Goal: Task Accomplishment & Management: Complete application form

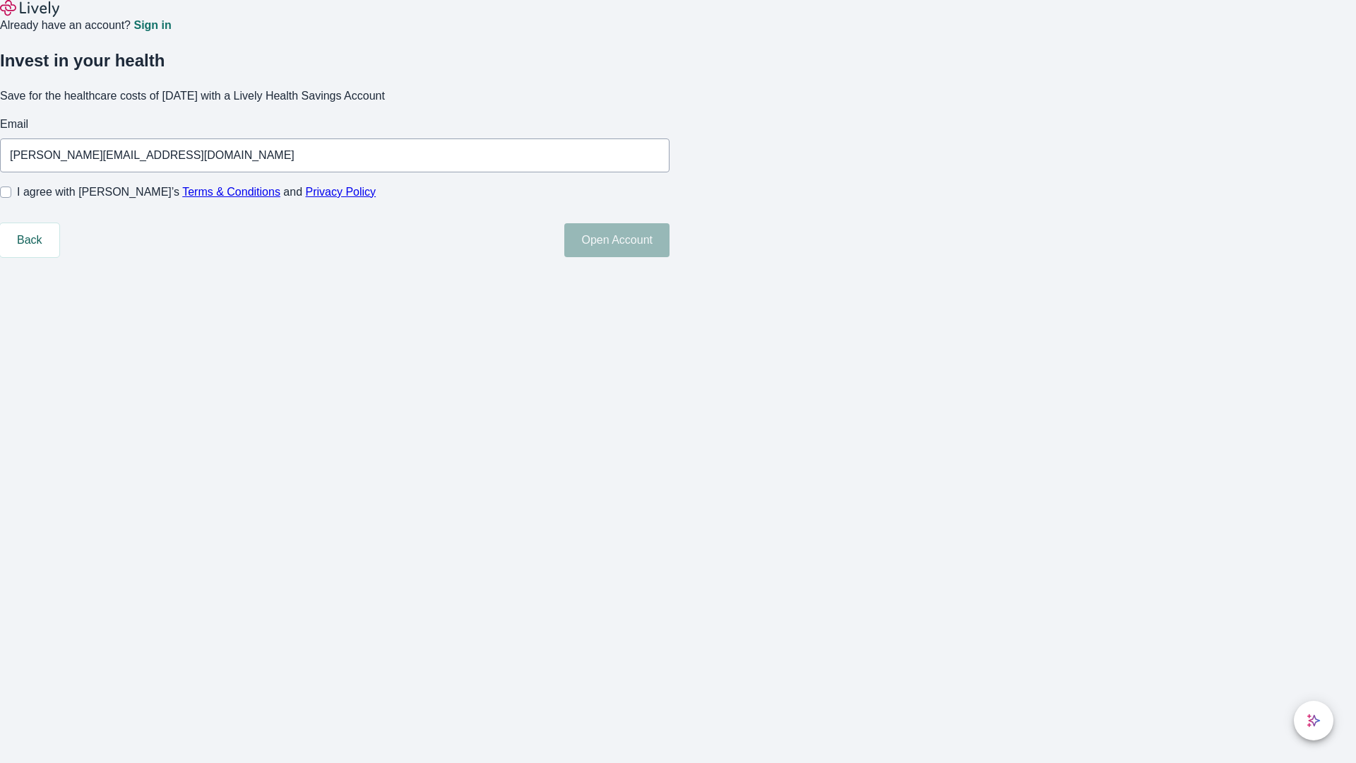
click at [11, 198] on input "I agree with Lively’s Terms & Conditions and Privacy Policy" at bounding box center [5, 191] width 11 height 11
checkbox input "true"
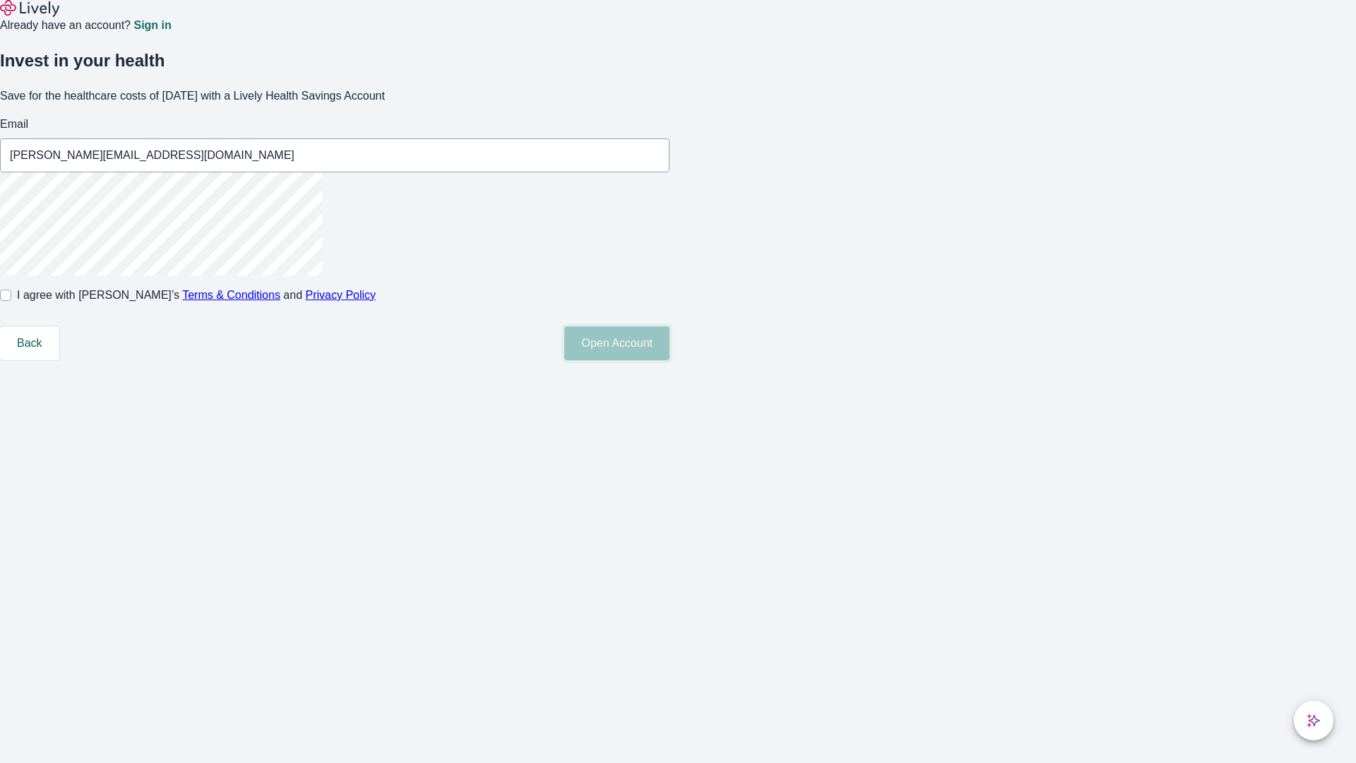
click at [669, 360] on button "Open Account" at bounding box center [616, 343] width 105 height 34
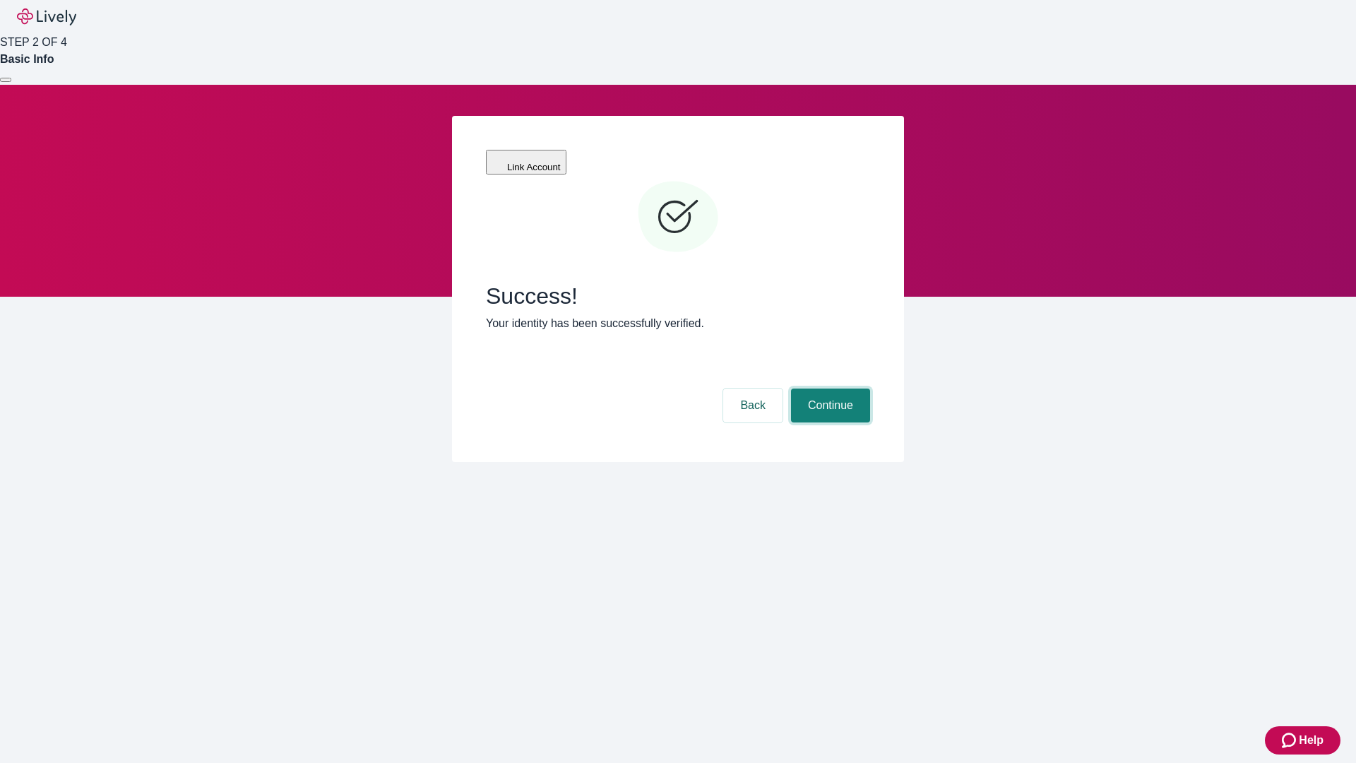
click at [828, 388] on button "Continue" at bounding box center [830, 405] width 79 height 34
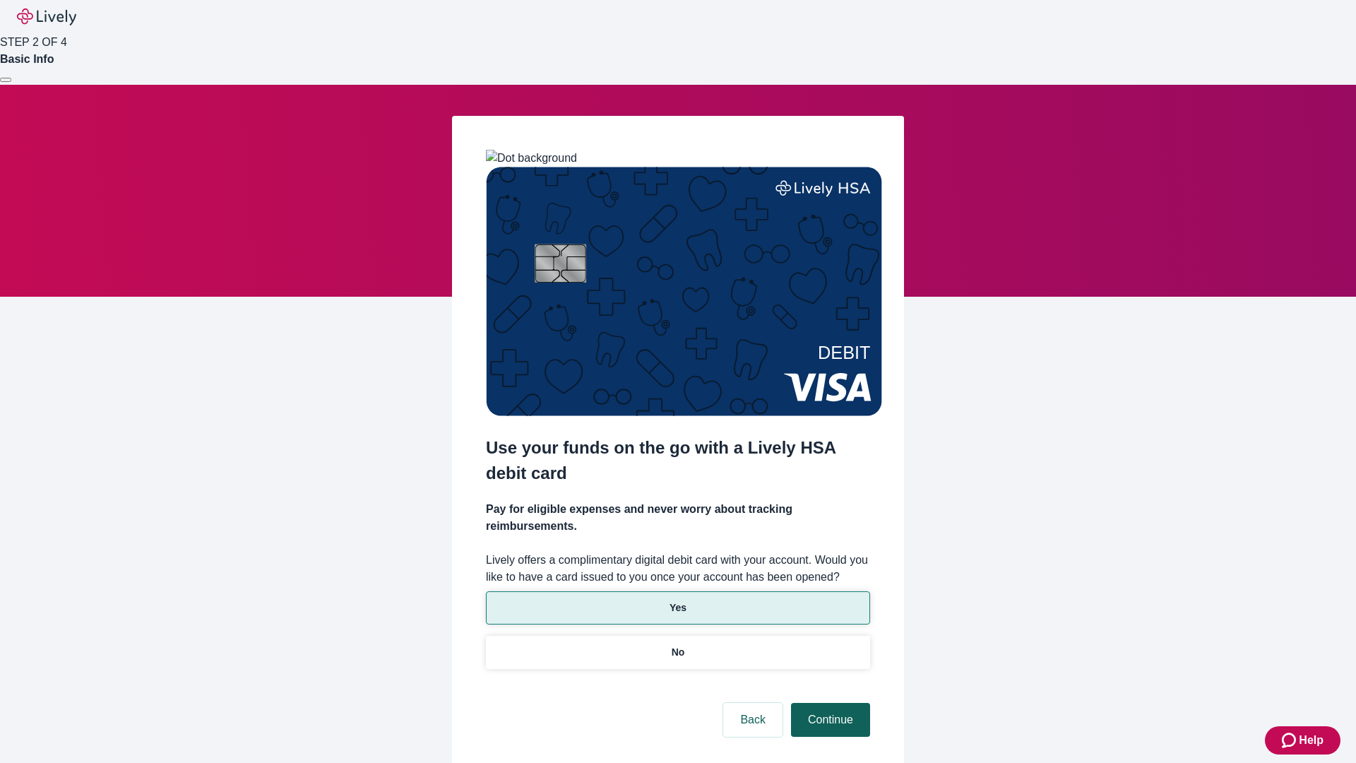
click at [677, 645] on p "No" at bounding box center [678, 652] width 13 height 15
click at [828, 703] on button "Continue" at bounding box center [830, 720] width 79 height 34
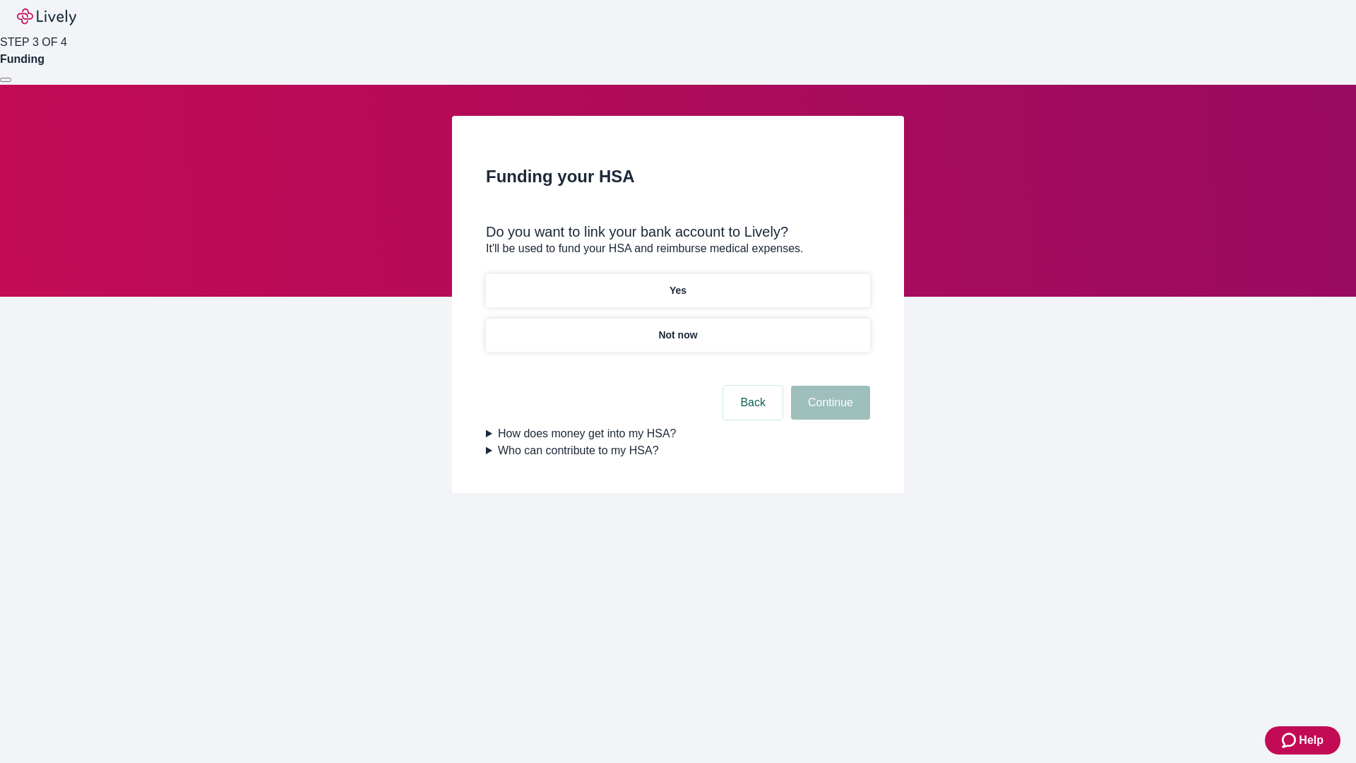
click at [677, 283] on p "Yes" at bounding box center [677, 290] width 17 height 15
click at [828, 386] on button "Continue" at bounding box center [830, 403] width 79 height 34
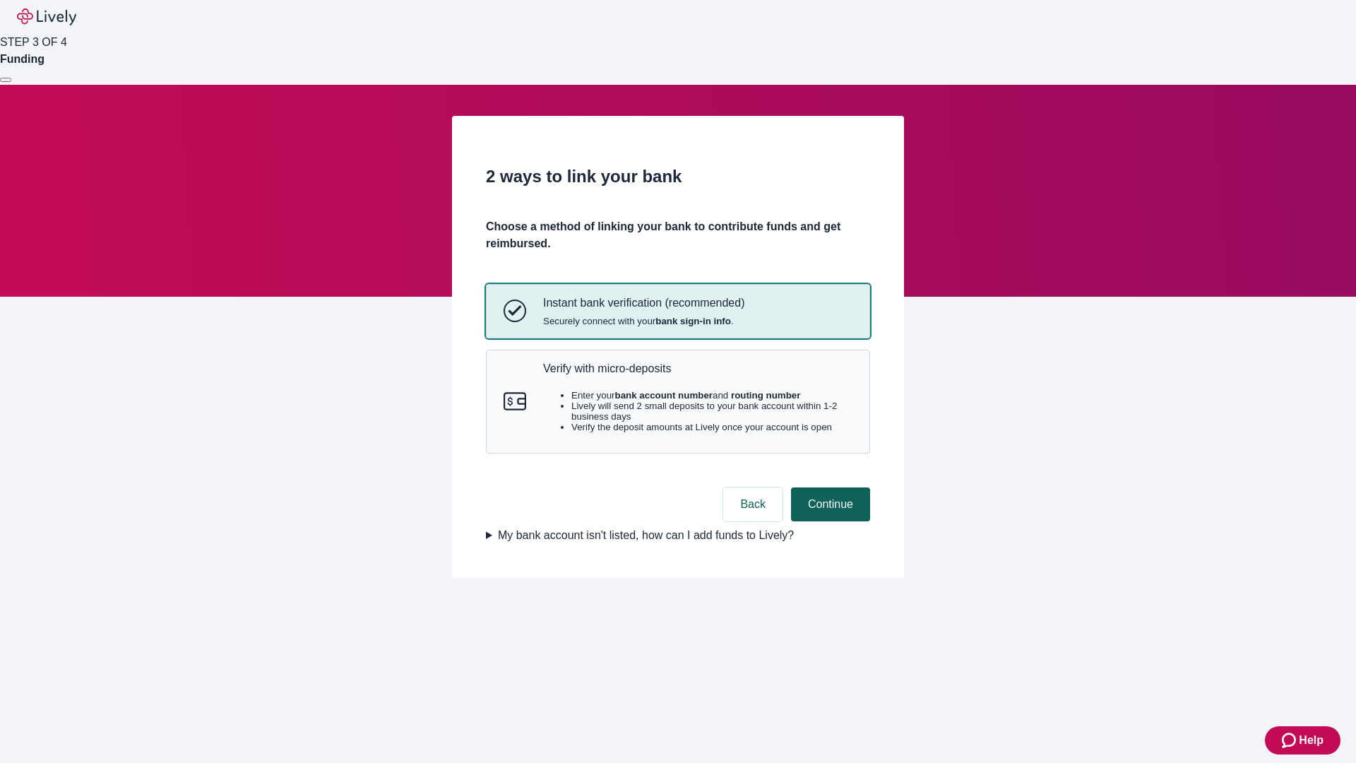
click at [697, 375] on p "Verify with micro-deposits" at bounding box center [697, 368] width 309 height 13
click at [828, 521] on button "Continue" at bounding box center [830, 504] width 79 height 34
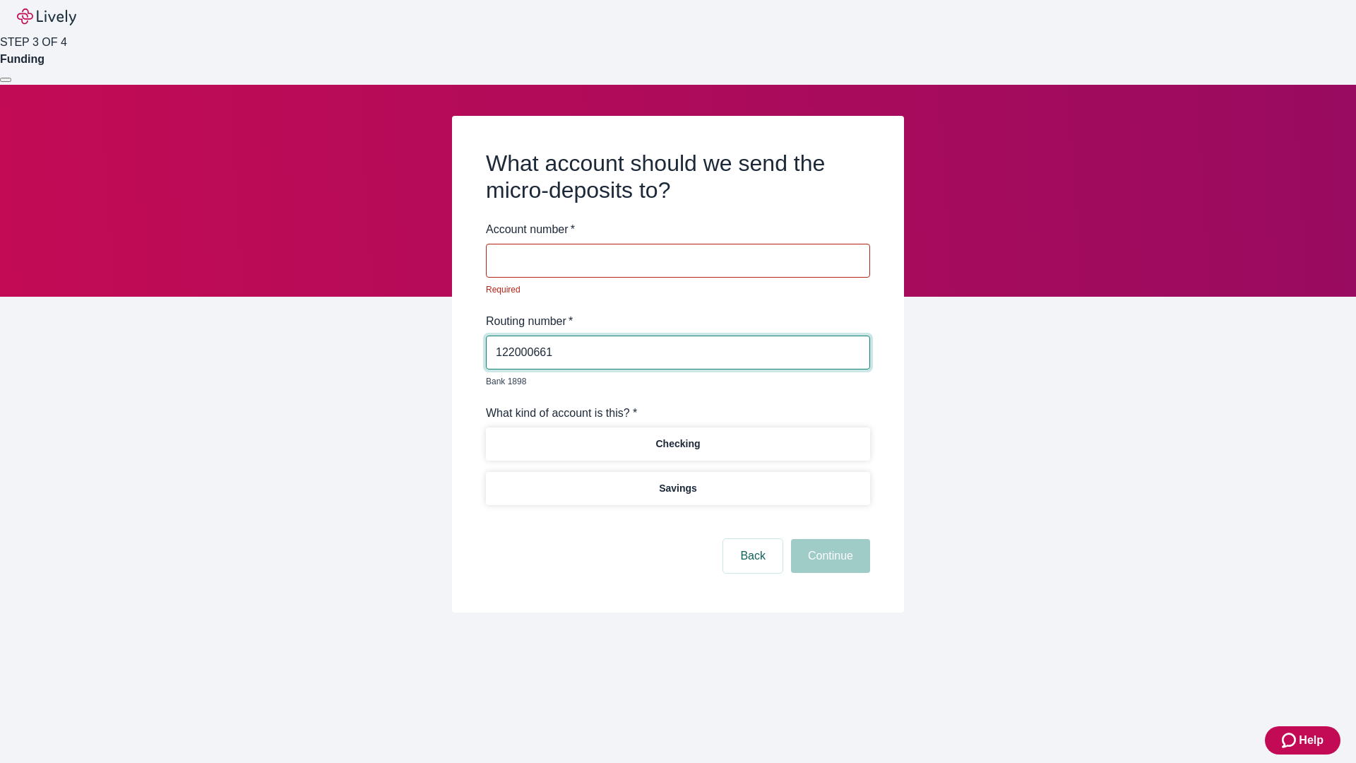
type input "122000661"
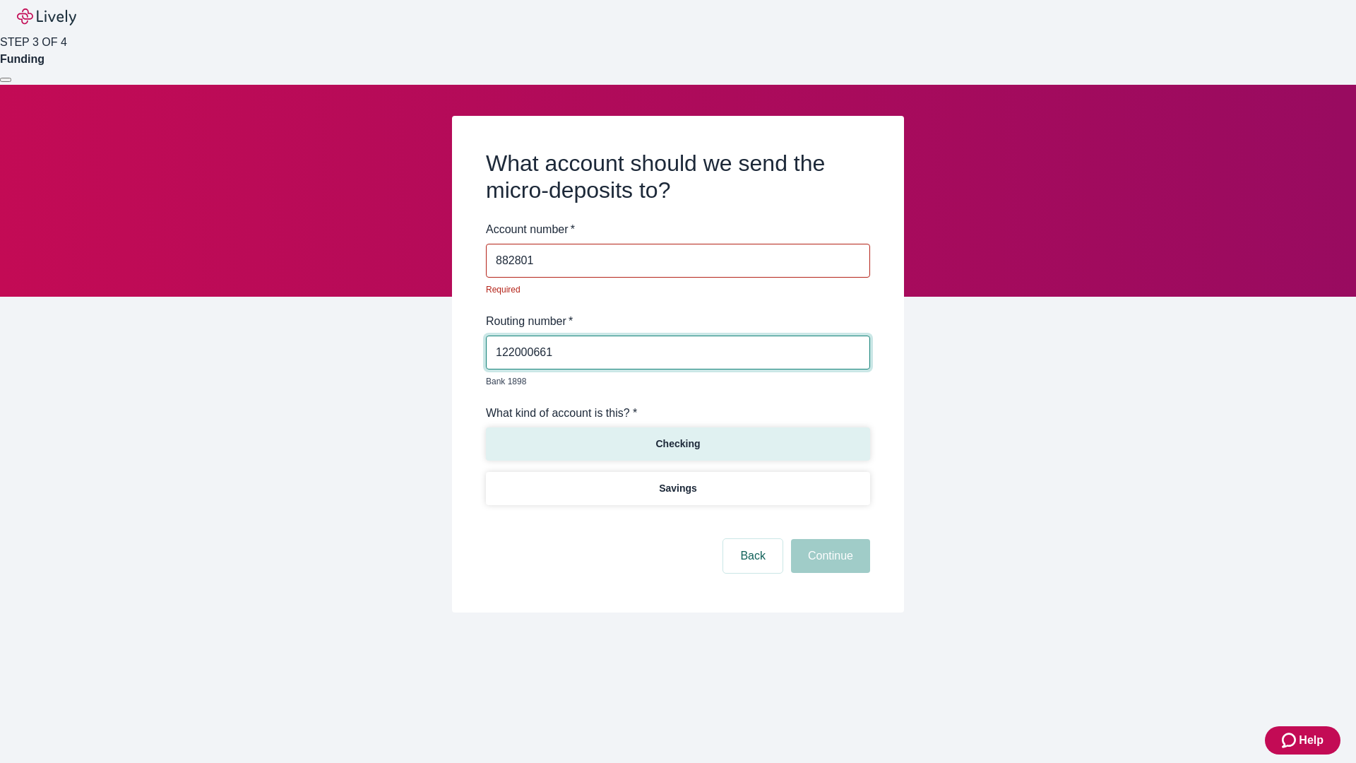
type input "882801"
click at [677, 436] on p "Checking" at bounding box center [677, 443] width 44 height 15
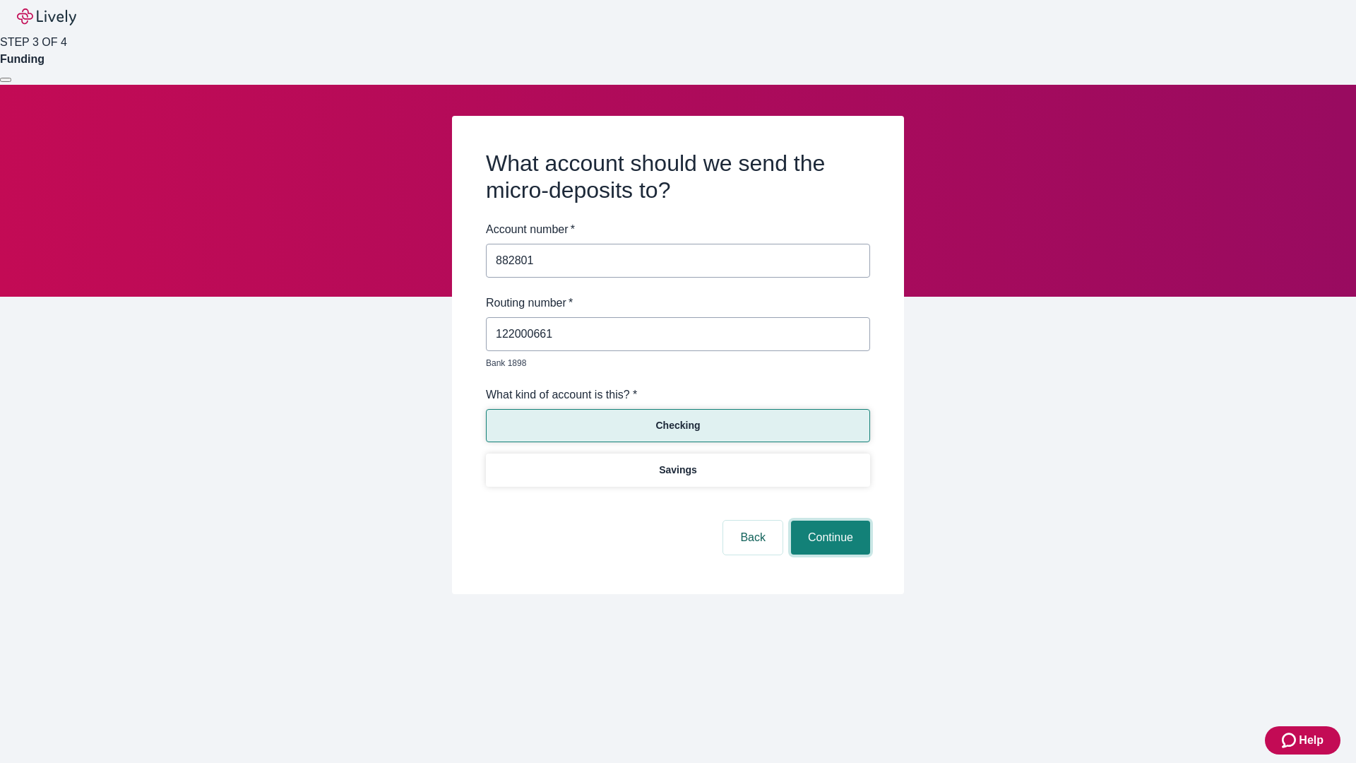
click at [828, 521] on button "Continue" at bounding box center [830, 537] width 79 height 34
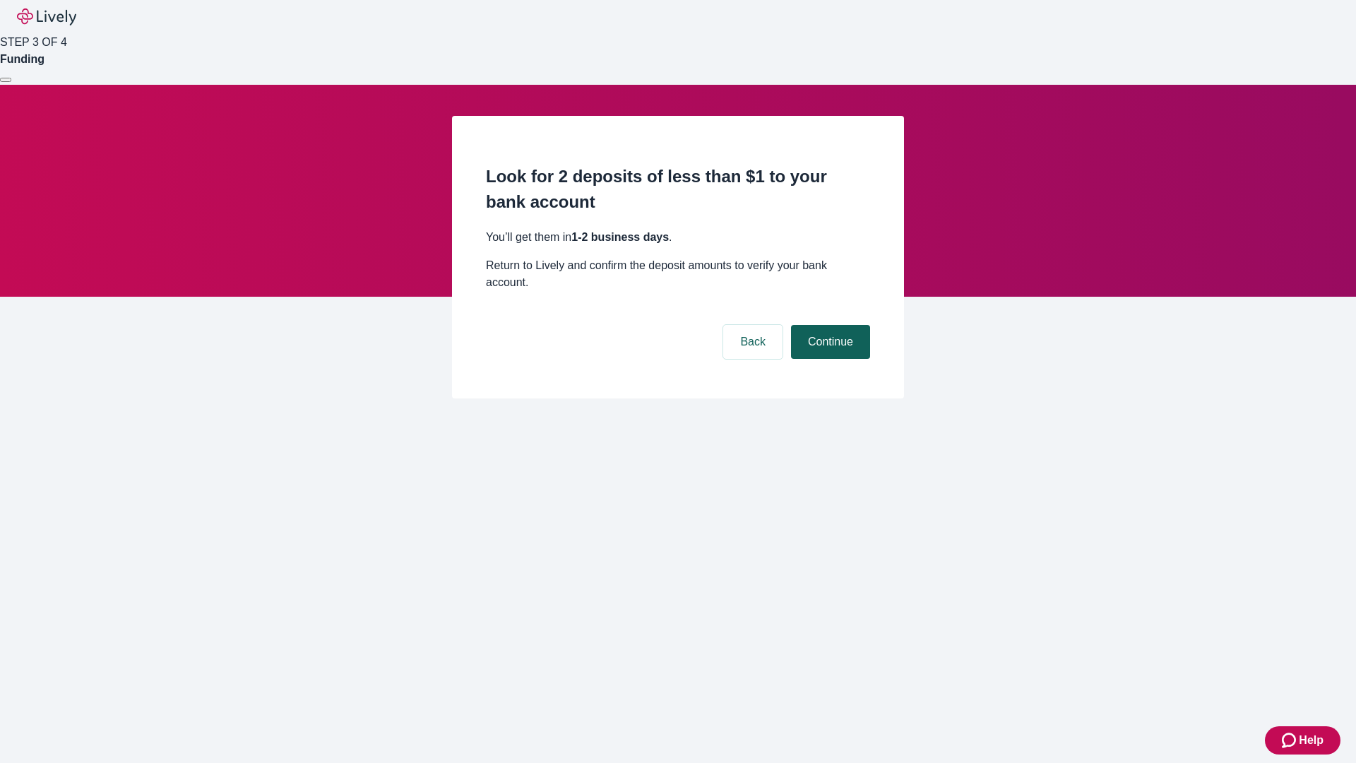
click at [828, 325] on button "Continue" at bounding box center [830, 342] width 79 height 34
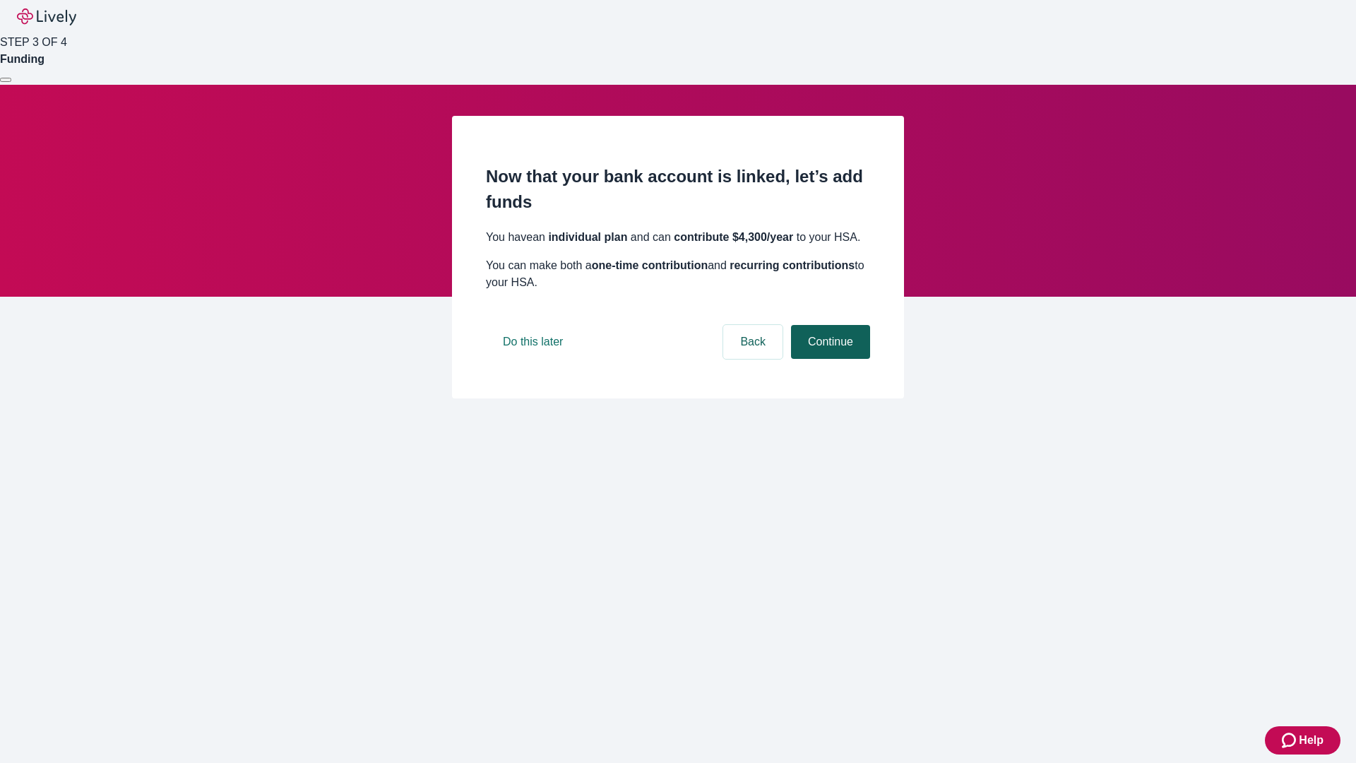
click at [828, 359] on button "Continue" at bounding box center [830, 342] width 79 height 34
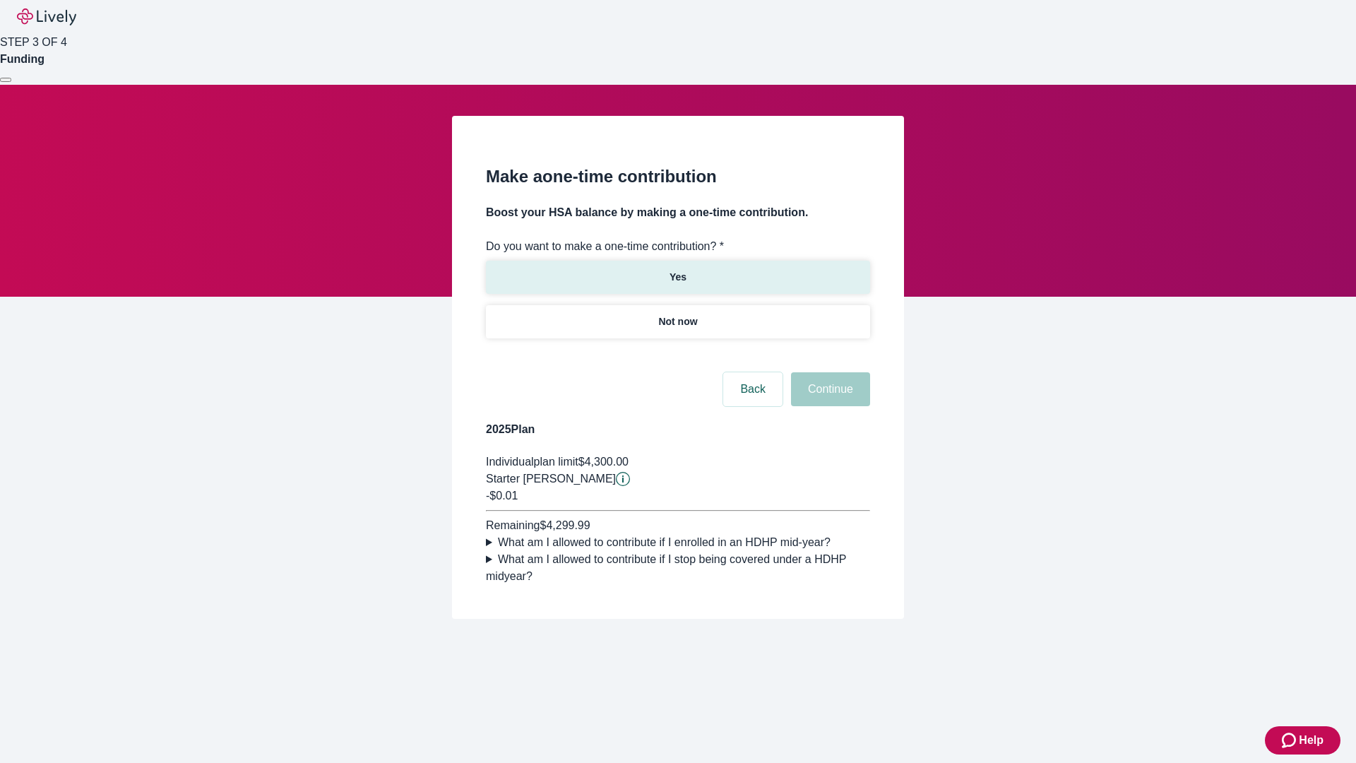
click at [677, 270] on p "Yes" at bounding box center [677, 277] width 17 height 15
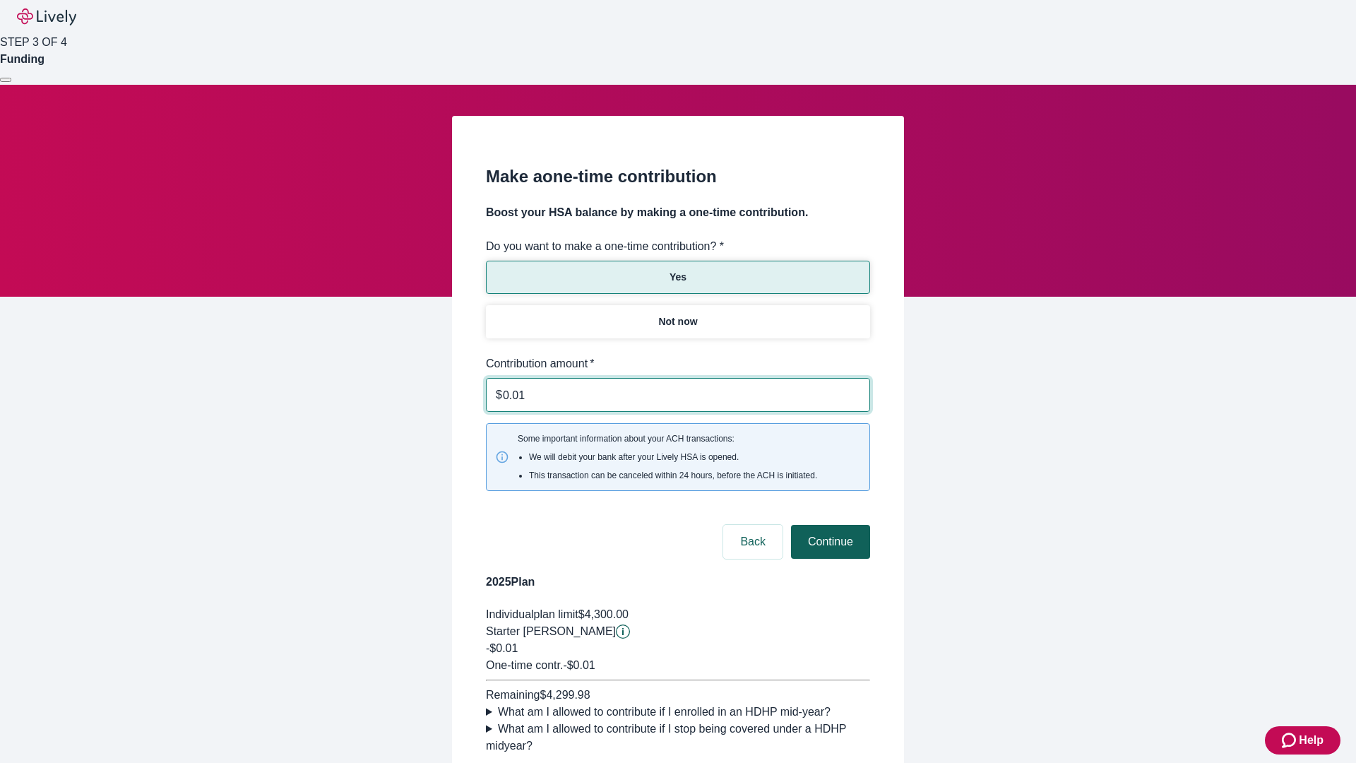
type input "0.01"
click at [828, 525] on button "Continue" at bounding box center [830, 542] width 79 height 34
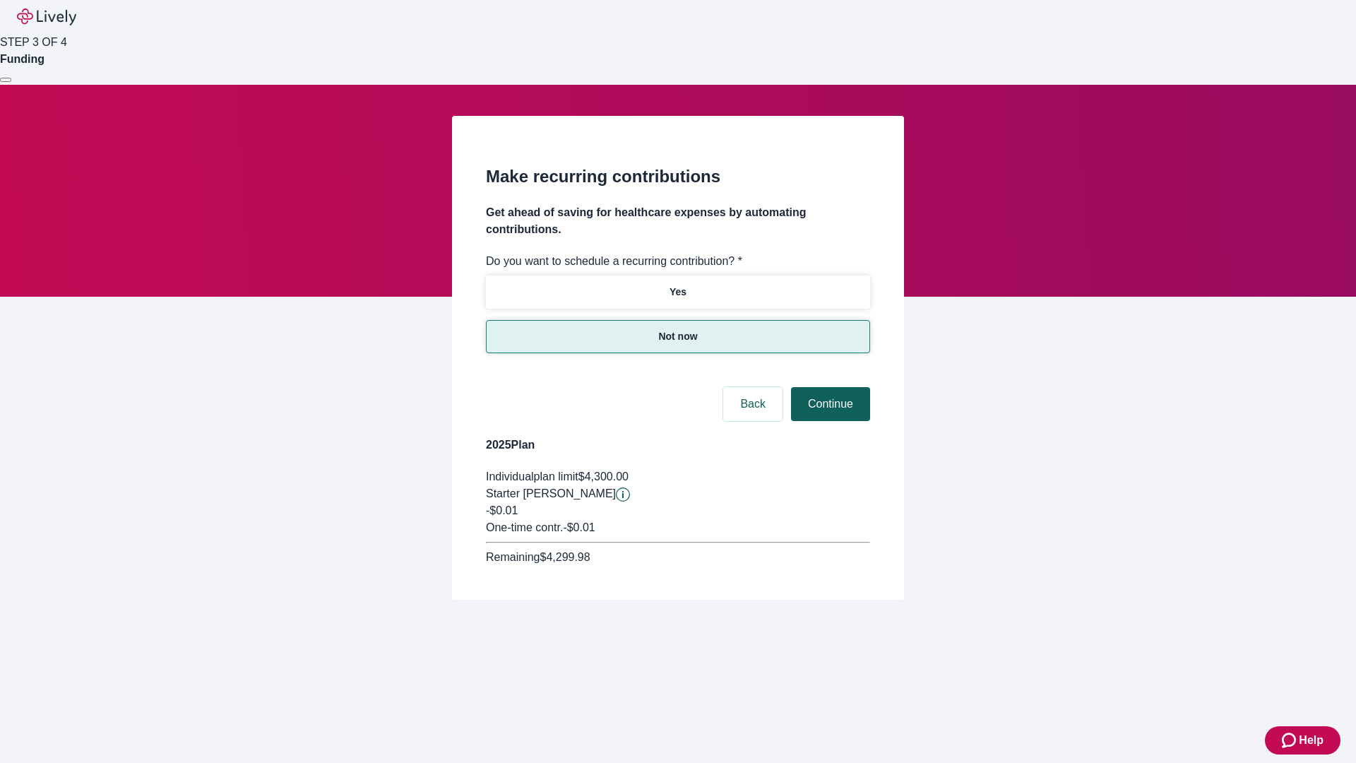
click at [828, 387] on button "Continue" at bounding box center [830, 404] width 79 height 34
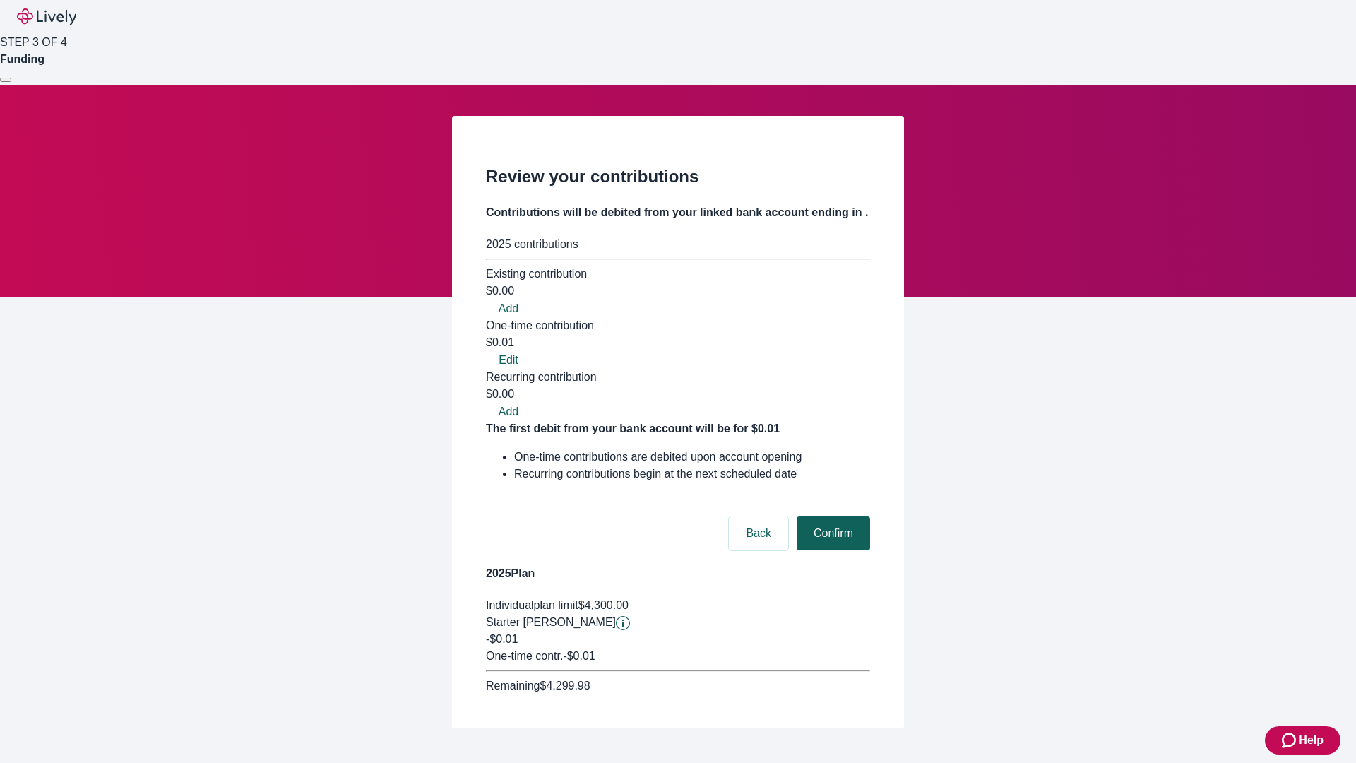
click at [831, 516] on button "Confirm" at bounding box center [833, 533] width 73 height 34
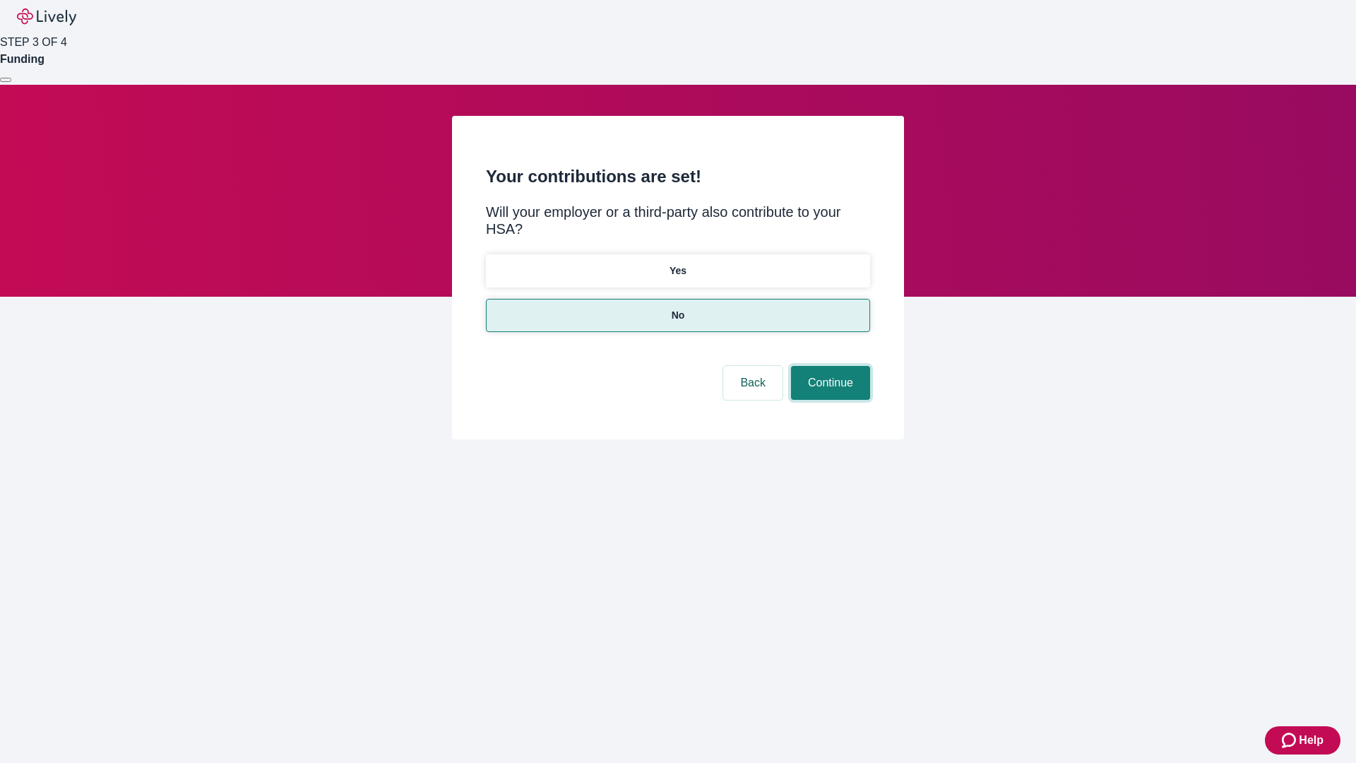
click at [828, 366] on button "Continue" at bounding box center [830, 383] width 79 height 34
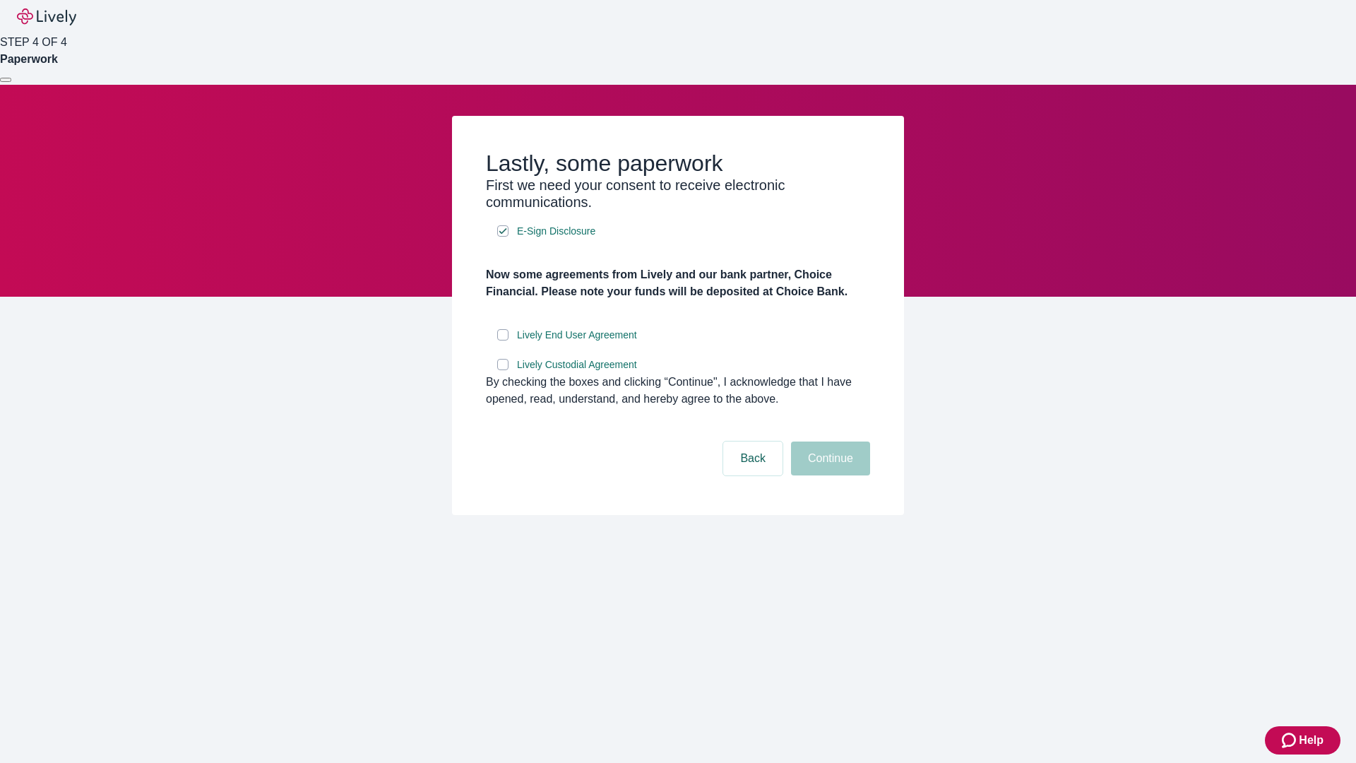
click at [503, 340] on input "Lively End User Agreement" at bounding box center [502, 334] width 11 height 11
checkbox input "true"
click at [503, 370] on input "Lively Custodial Agreement" at bounding box center [502, 364] width 11 height 11
checkbox input "true"
click at [828, 475] on button "Continue" at bounding box center [830, 458] width 79 height 34
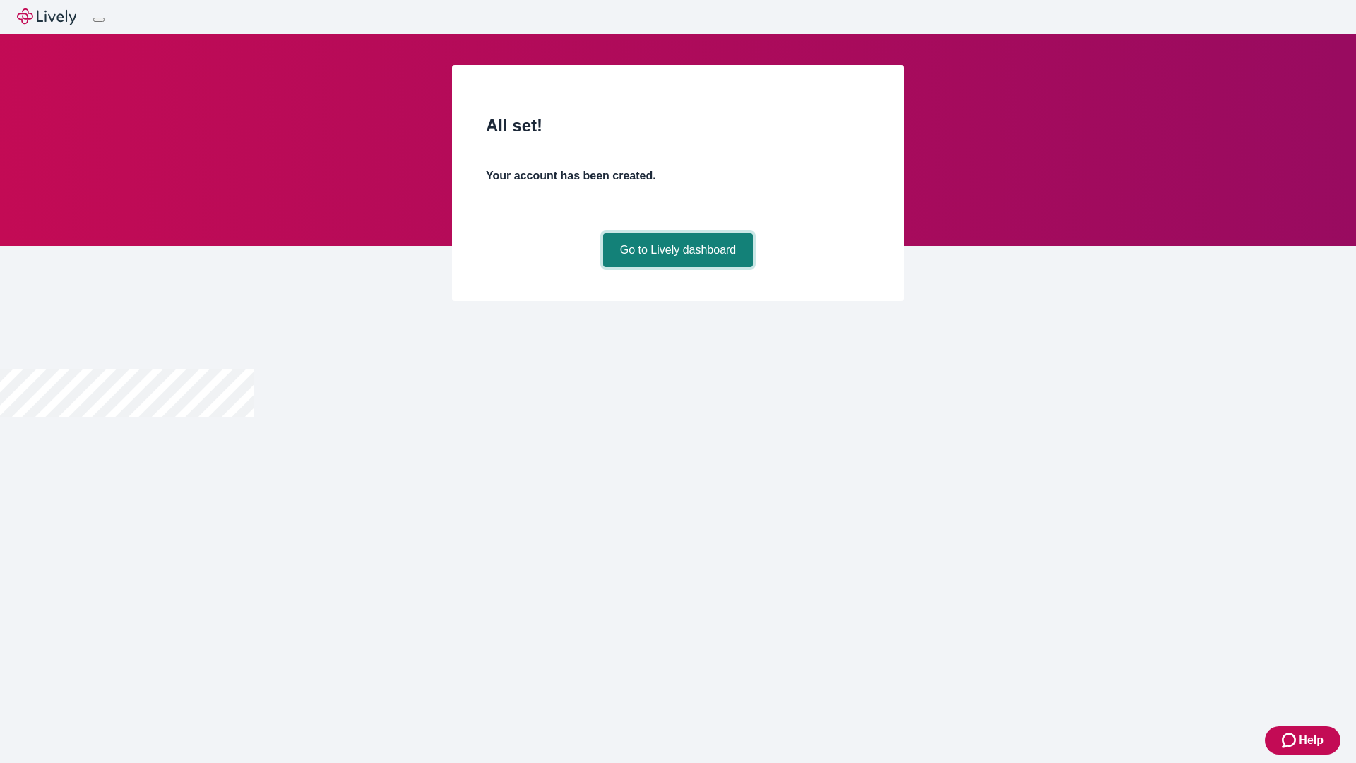
click at [677, 267] on link "Go to Lively dashboard" at bounding box center [678, 250] width 150 height 34
